Goal: Information Seeking & Learning: Learn about a topic

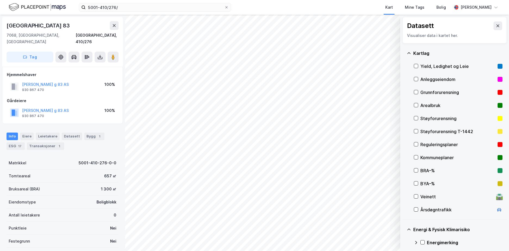
scroll to position [74, 0]
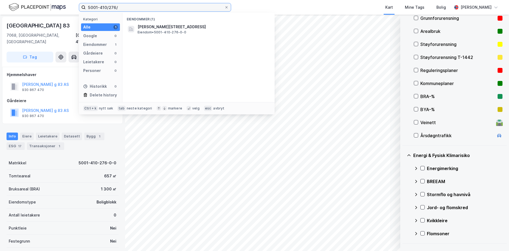
drag, startPoint x: 122, startPoint y: 6, endPoint x: 88, endPoint y: 9, distance: 34.4
click at [88, 9] on input "5001-410/276/" at bounding box center [155, 7] width 139 height 8
paste input "1511-98/8"
type input "1511-98/8/"
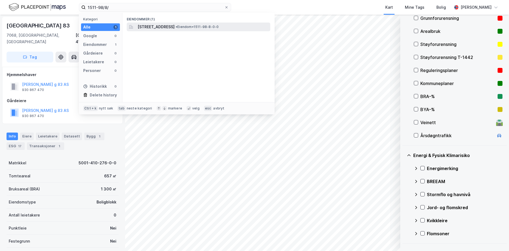
click at [174, 25] on span "[STREET_ADDRESS]" at bounding box center [155, 27] width 37 height 7
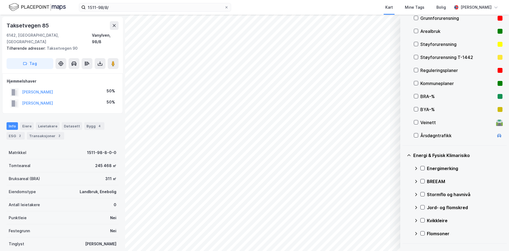
click at [422, 18] on div "Grunnforurensning" at bounding box center [457, 18] width 75 height 7
click at [422, 168] on icon at bounding box center [422, 168] width 4 height 4
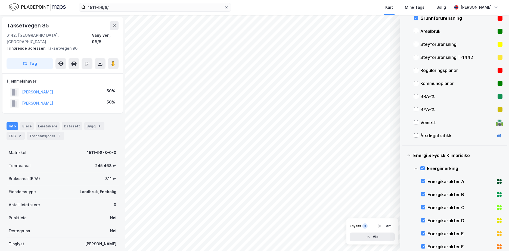
click at [417, 167] on icon at bounding box center [415, 168] width 4 height 4
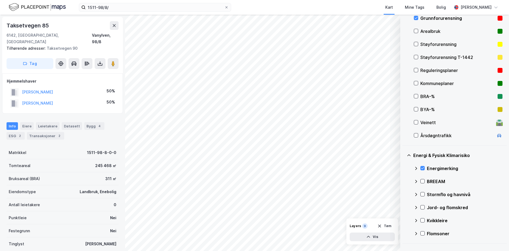
scroll to position [128, 0]
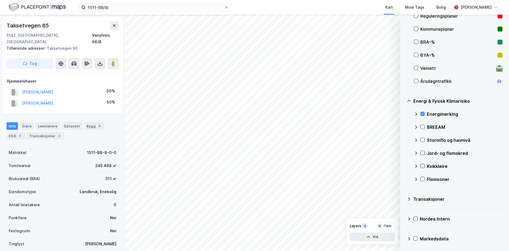
click at [424, 164] on icon at bounding box center [422, 166] width 4 height 4
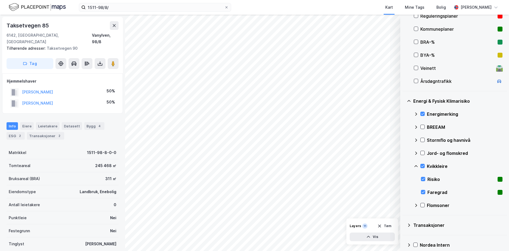
click at [415, 165] on icon at bounding box center [415, 166] width 4 height 4
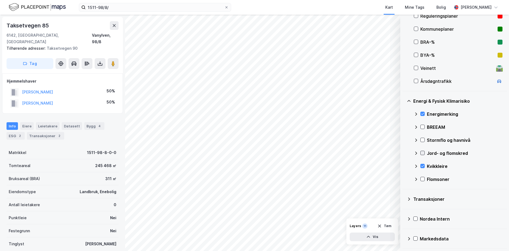
click at [422, 152] on icon at bounding box center [422, 153] width 4 height 4
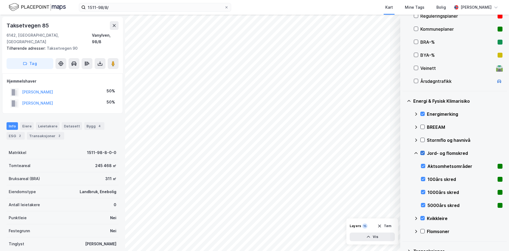
click at [421, 151] on icon at bounding box center [422, 153] width 4 height 4
click at [413, 137] on div "Stormflo og havnivå" at bounding box center [457, 140] width 89 height 13
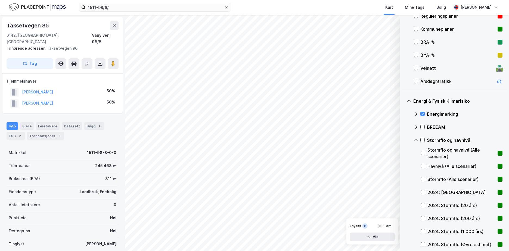
click at [424, 190] on div "2024: [GEOGRAPHIC_DATA]" at bounding box center [461, 192] width 81 height 13
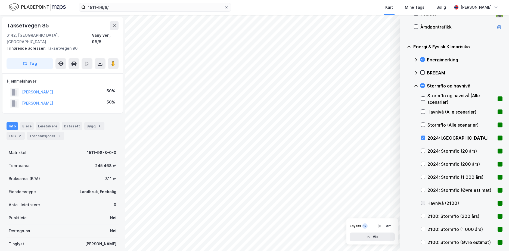
click at [424, 201] on icon at bounding box center [423, 203] width 4 height 4
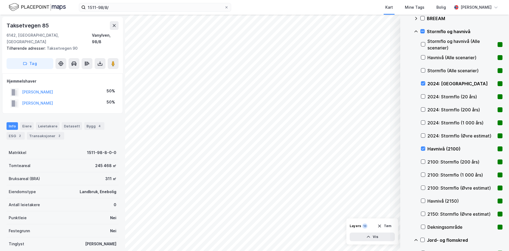
scroll to position [264, 0]
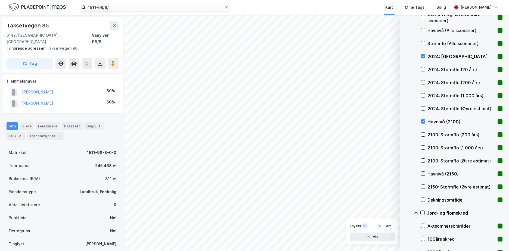
click at [422, 174] on icon at bounding box center [422, 174] width 3 height 2
click at [422, 172] on icon at bounding box center [423, 174] width 4 height 4
click at [422, 120] on icon at bounding box center [423, 122] width 4 height 4
click at [423, 55] on icon at bounding box center [423, 56] width 4 height 4
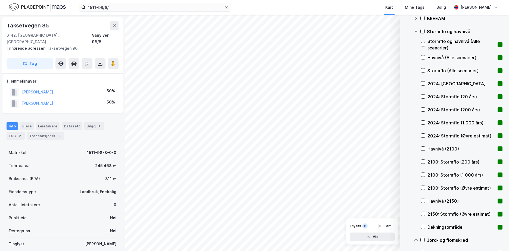
scroll to position [183, 0]
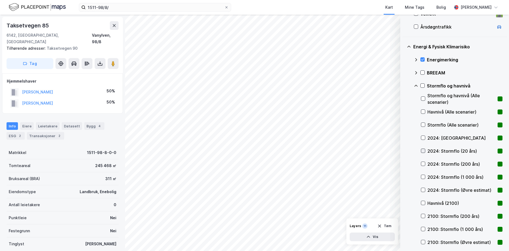
click at [424, 150] on icon at bounding box center [422, 151] width 3 height 2
click at [423, 164] on icon at bounding box center [423, 164] width 4 height 4
click at [421, 176] on icon at bounding box center [423, 177] width 4 height 4
click at [423, 189] on icon at bounding box center [423, 190] width 4 height 4
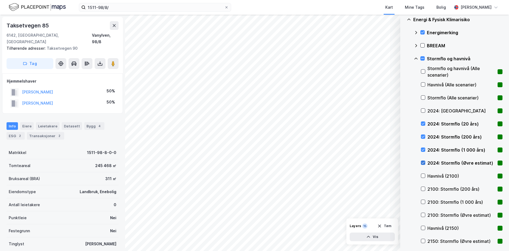
click at [423, 189] on icon at bounding box center [423, 189] width 4 height 4
click at [423, 202] on icon at bounding box center [422, 202] width 3 height 2
click at [422, 214] on icon at bounding box center [423, 215] width 4 height 4
click at [422, 240] on icon at bounding box center [423, 241] width 4 height 4
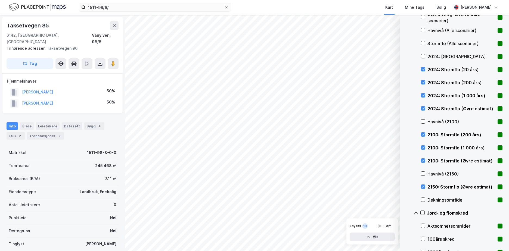
scroll to position [291, 0]
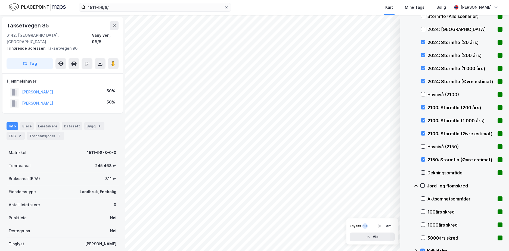
click at [423, 173] on icon at bounding box center [423, 173] width 4 height 4
click at [422, 210] on icon at bounding box center [423, 212] width 4 height 4
click at [423, 224] on icon at bounding box center [423, 225] width 4 height 4
click at [423, 237] on icon at bounding box center [423, 238] width 4 height 4
click at [375, 235] on button "Vis" at bounding box center [371, 237] width 45 height 9
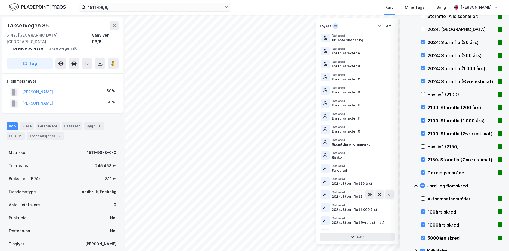
scroll to position [100, 0]
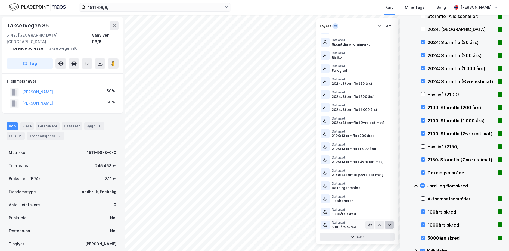
click at [387, 225] on icon at bounding box center [389, 225] width 4 height 4
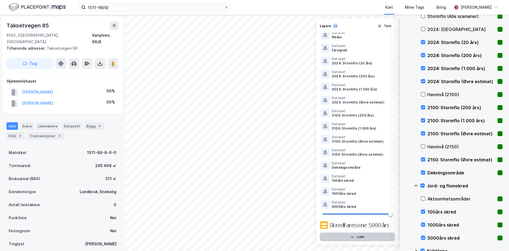
click at [380, 235] on button "Lukk" at bounding box center [356, 237] width 75 height 9
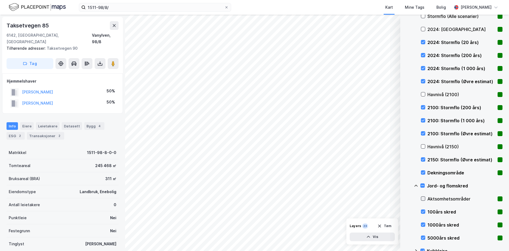
click at [421, 197] on icon at bounding box center [423, 199] width 4 height 4
click at [414, 184] on icon at bounding box center [415, 186] width 4 height 4
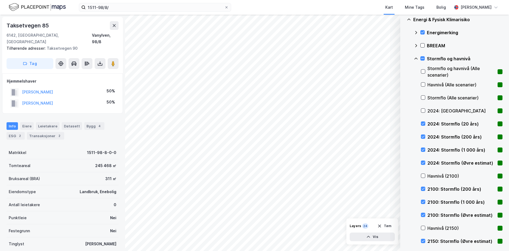
scroll to position [183, 0]
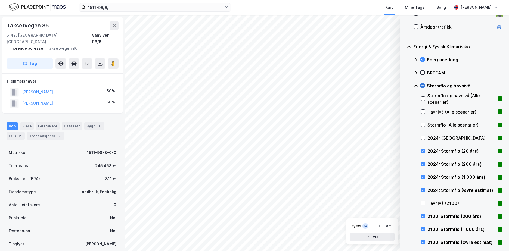
click at [422, 85] on icon at bounding box center [422, 86] width 4 height 4
click at [416, 84] on icon at bounding box center [415, 86] width 4 height 4
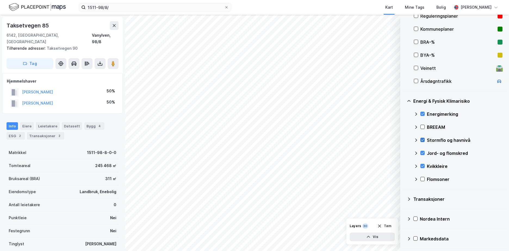
scroll to position [128, 0]
click at [423, 178] on icon at bounding box center [422, 179] width 4 height 4
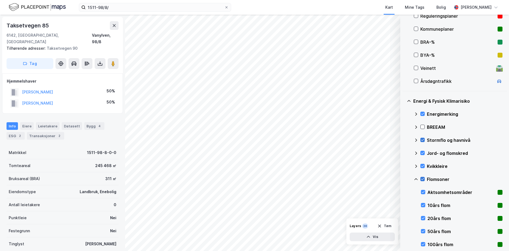
scroll to position [183, 0]
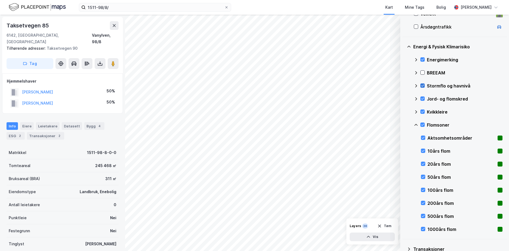
click at [417, 125] on icon at bounding box center [415, 125] width 4 height 4
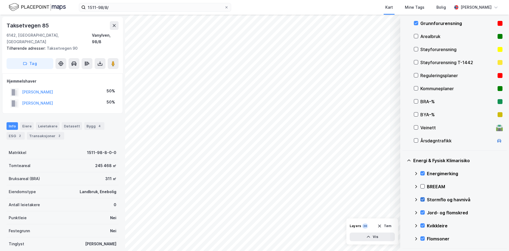
scroll to position [65, 0]
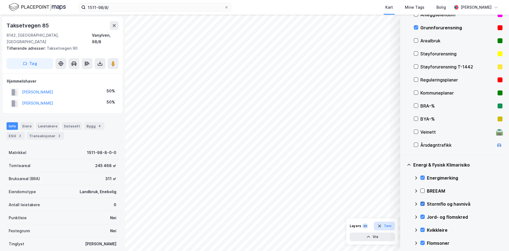
click at [387, 226] on button "Tøm" at bounding box center [384, 226] width 21 height 9
